Goal: Transaction & Acquisition: Obtain resource

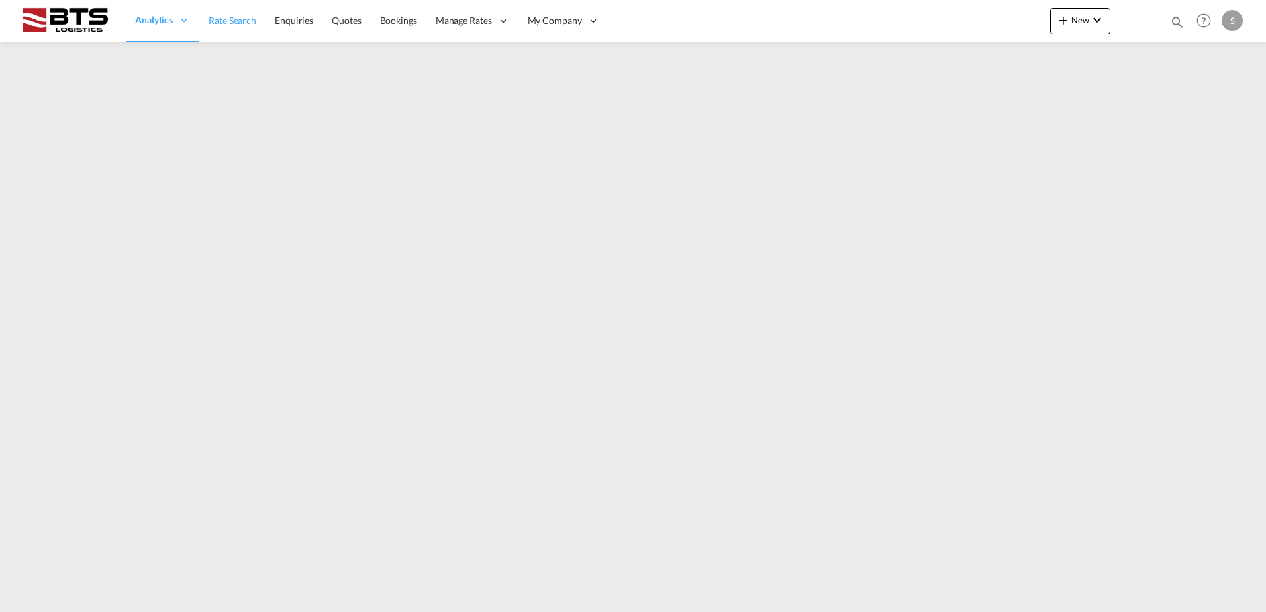
click at [230, 15] on span "Rate Search" at bounding box center [233, 20] width 48 height 11
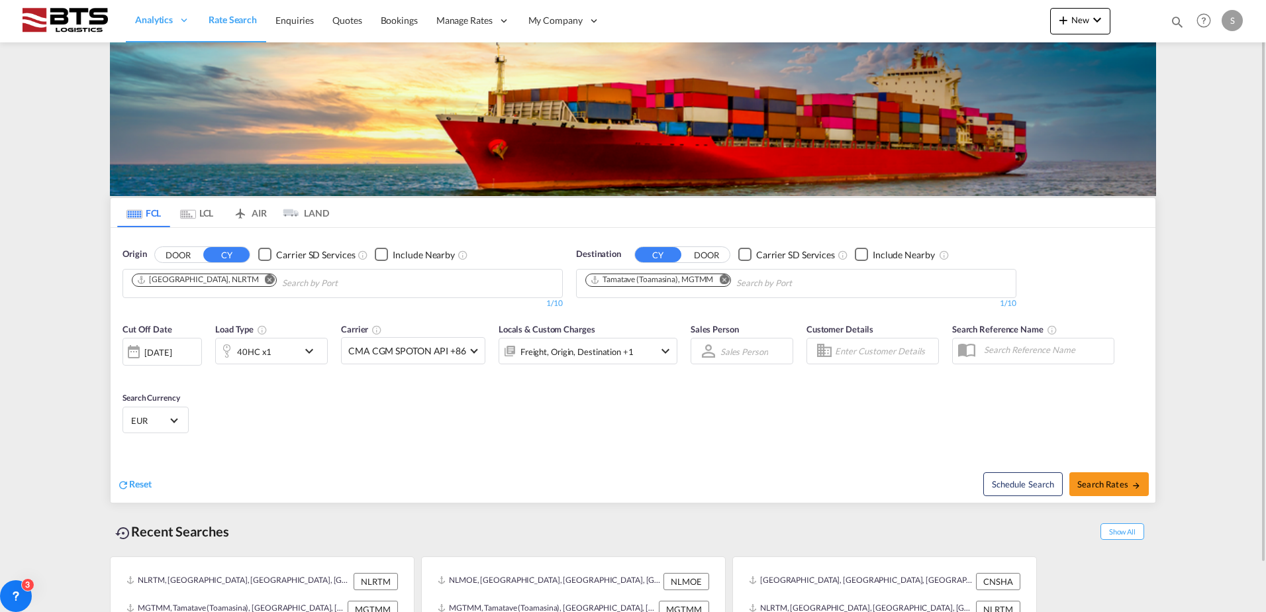
click at [724, 279] on md-icon "Remove" at bounding box center [724, 279] width 10 height 10
click at [644, 285] on body "Analytics Reports Dashboard Rate Search Enquiries Quotes Bookings" at bounding box center [633, 306] width 1266 height 612
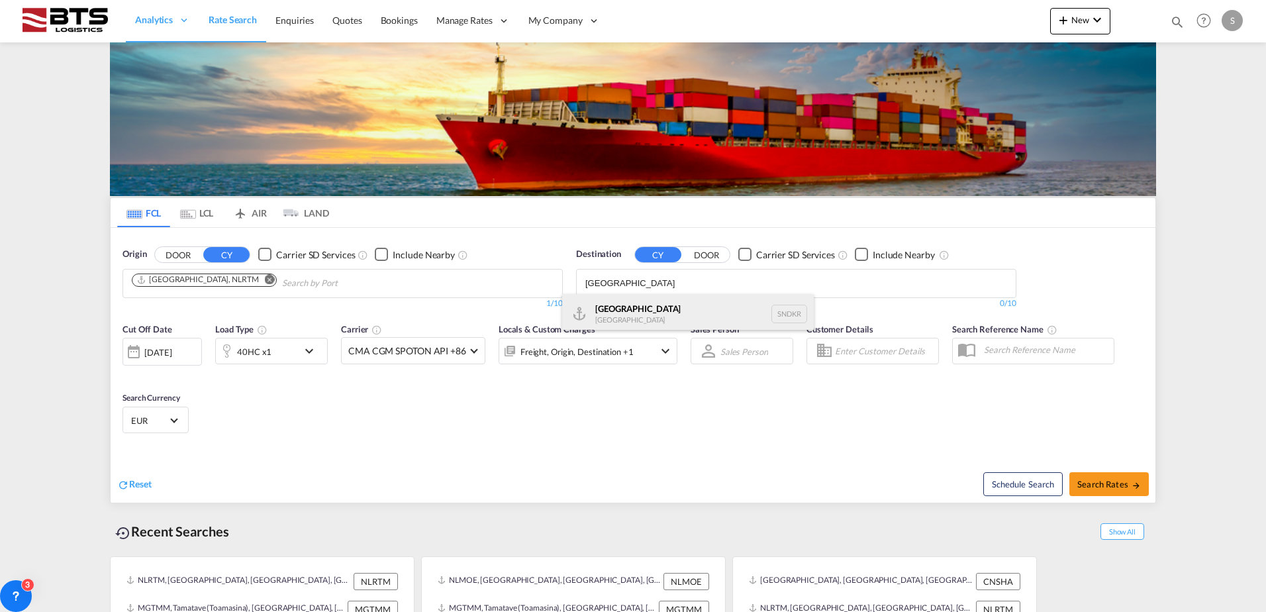
type input "[GEOGRAPHIC_DATA]"
click at [614, 307] on div "Dakar [GEOGRAPHIC_DATA] SNDKR" at bounding box center [688, 314] width 252 height 40
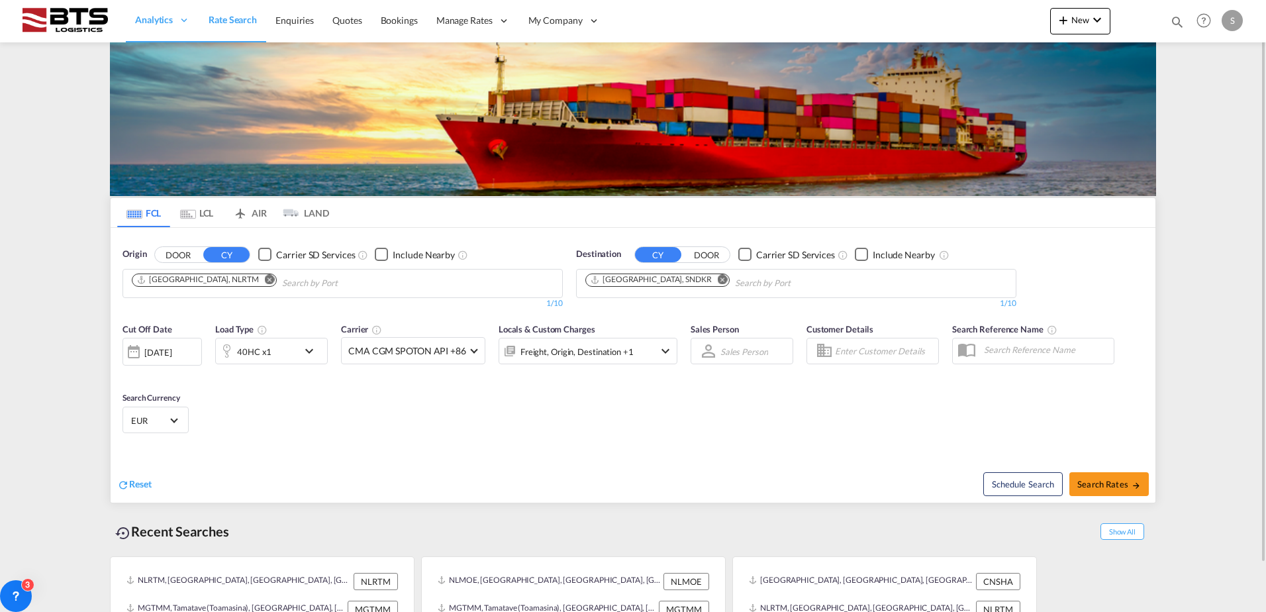
click at [314, 354] on md-icon "icon-chevron-down" at bounding box center [312, 351] width 23 height 16
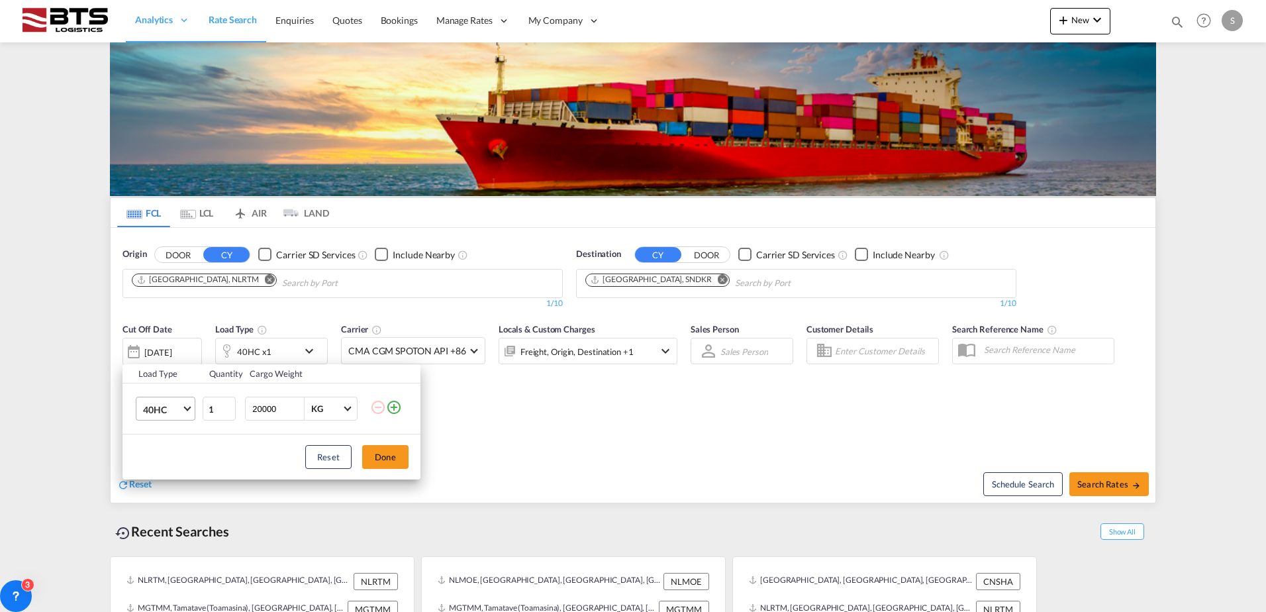
click at [184, 409] on md-select-value "40HC" at bounding box center [168, 408] width 53 height 23
click at [164, 348] on div "20GP" at bounding box center [154, 345] width 23 height 13
click at [381, 454] on button "Done" at bounding box center [385, 457] width 46 height 24
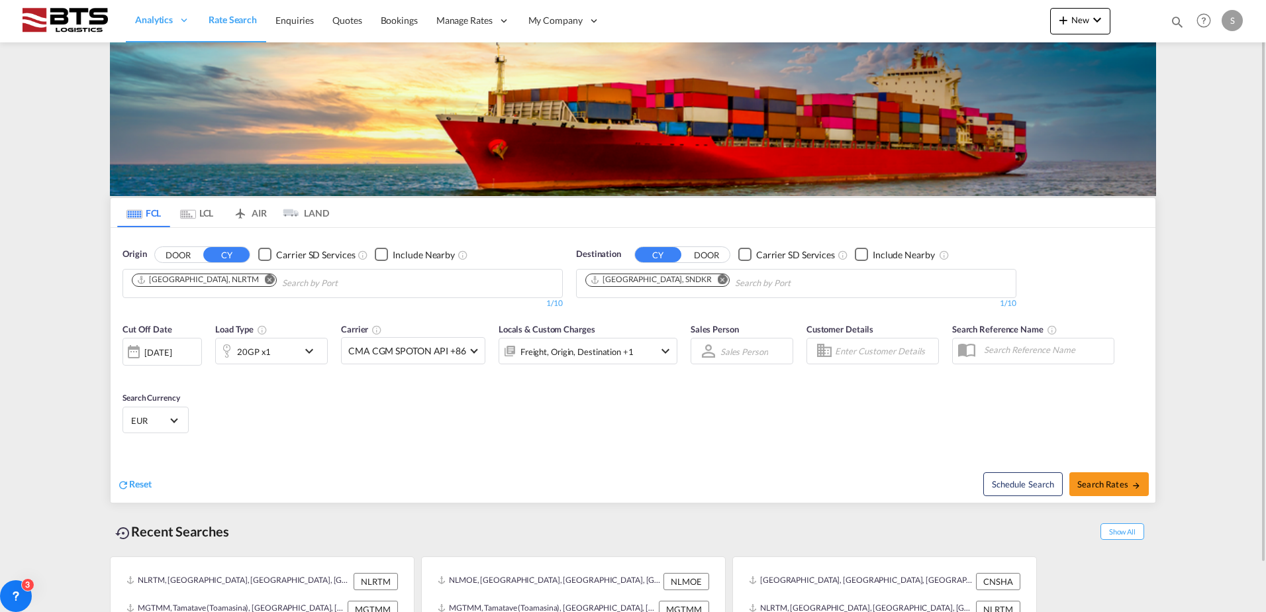
drag, startPoint x: 589, startPoint y: 419, endPoint x: 836, endPoint y: 438, distance: 247.1
click at [595, 419] on div "Cut Off Date [DATE] [DATE] Load Type 20GP x1 Carrier CMA CGM SPOTON API +86 Onl…" at bounding box center [633, 380] width 1045 height 129
click at [1103, 491] on button "Search Rates" at bounding box center [1108, 484] width 79 height 24
type input "NLRTM to SNDKR / [DATE]"
